Goal: Task Accomplishment & Management: Complete application form

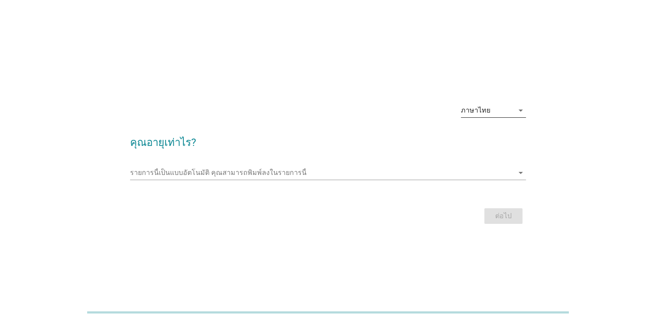
click at [493, 111] on div "ภาษาไทย" at bounding box center [487, 111] width 53 height 14
click at [488, 140] on div "ภาษาไทย" at bounding box center [493, 138] width 51 height 10
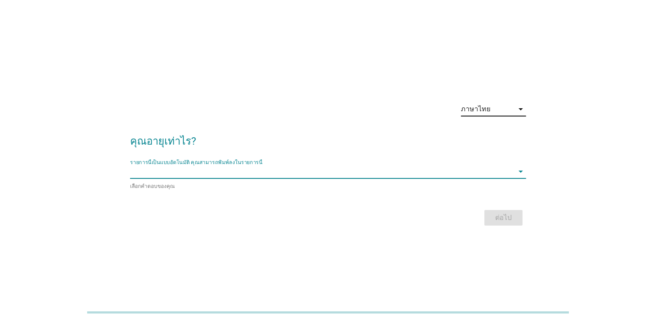
click at [381, 170] on input "รายการนี้เป็นแบบอัตโนมัติ คุณสามารถพิมพ์ลงในรายการนี้" at bounding box center [322, 172] width 384 height 14
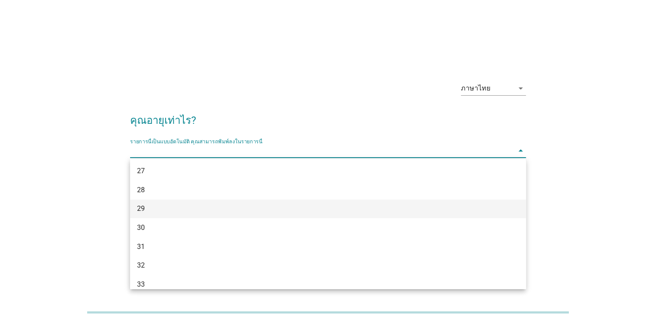
scroll to position [173, 0]
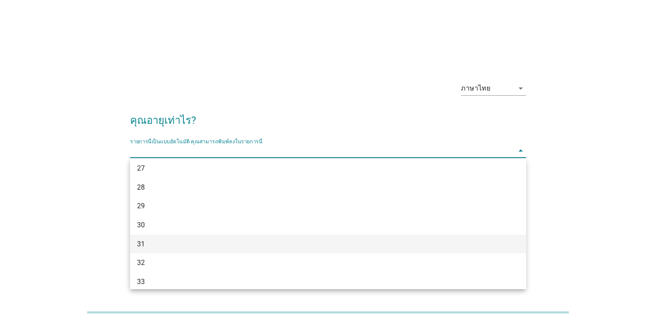
click at [151, 244] on div "31" at bounding box center [312, 244] width 350 height 10
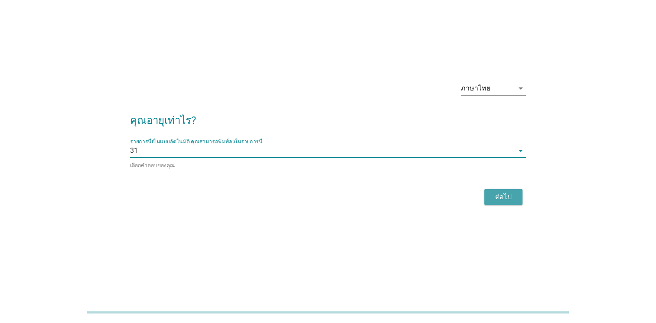
click at [501, 200] on div "ต่อไป" at bounding box center [503, 197] width 24 height 10
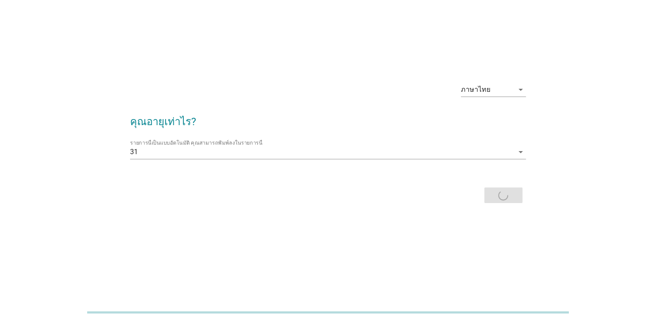
scroll to position [0, 0]
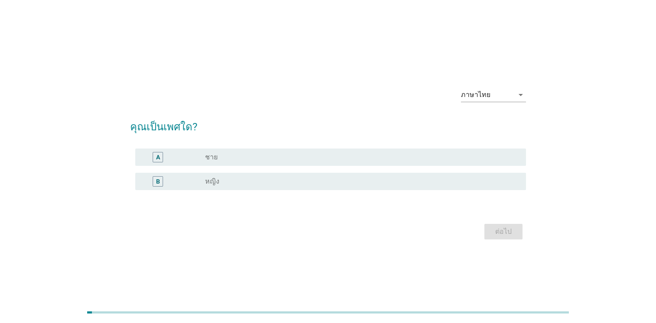
click at [303, 153] on div "radio_button_unchecked ชาย" at bounding box center [358, 157] width 307 height 9
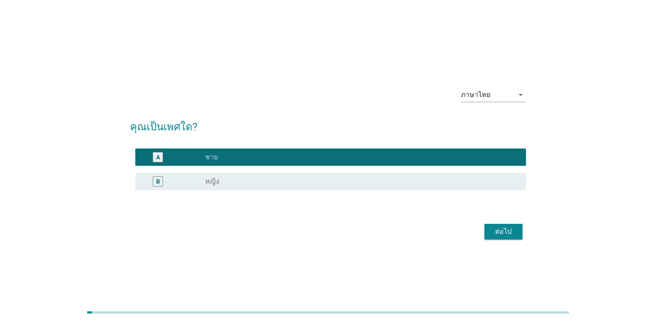
click at [524, 235] on div "ต่อไป" at bounding box center [328, 232] width 396 height 21
click at [513, 235] on div "ต่อไป" at bounding box center [503, 232] width 24 height 10
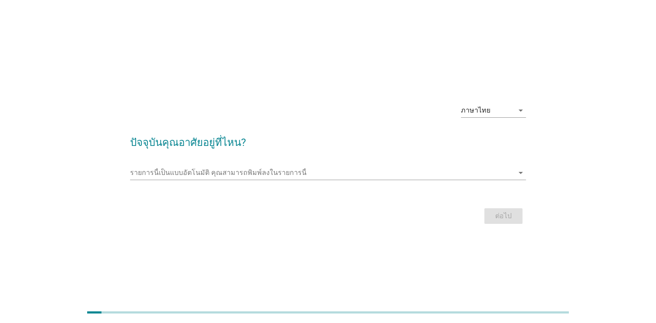
click at [380, 183] on div at bounding box center [328, 185] width 396 height 5
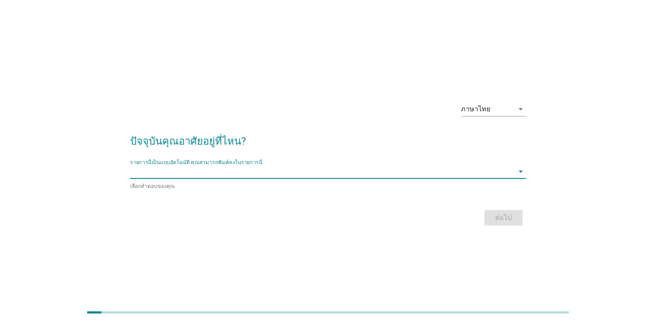
click at [377, 173] on input "รายการนี้เป็นแบบอัตโนมัติ คุณสามารถพิมพ์ลงในรายการนี้" at bounding box center [322, 172] width 384 height 14
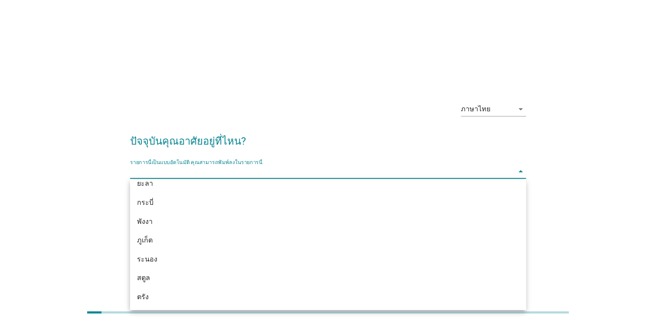
scroll to position [1332, 0]
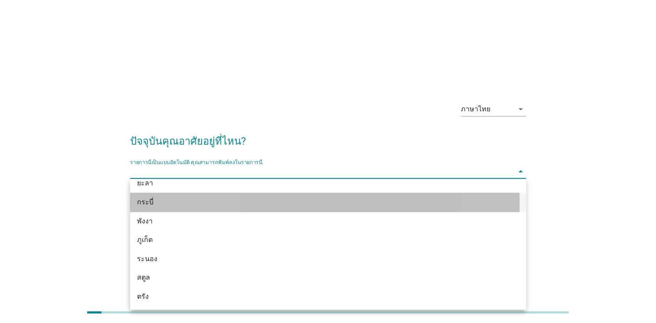
click at [165, 204] on div "กระบี่" at bounding box center [312, 202] width 350 height 10
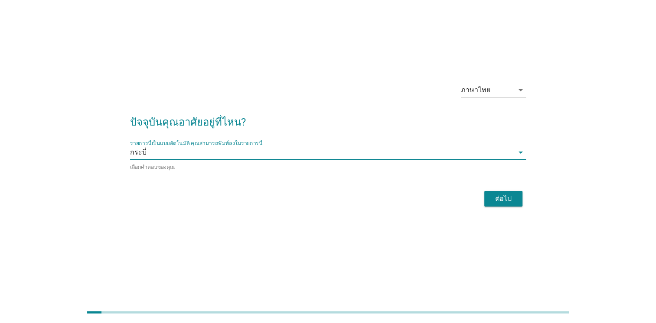
scroll to position [21, 0]
click at [501, 195] on div "ต่อไป" at bounding box center [503, 197] width 24 height 10
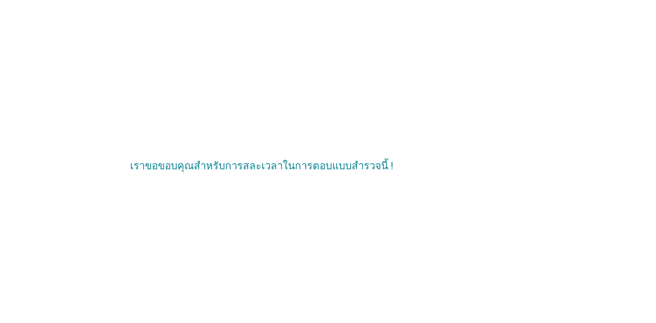
scroll to position [0, 0]
